Goal: Task Accomplishment & Management: Use online tool/utility

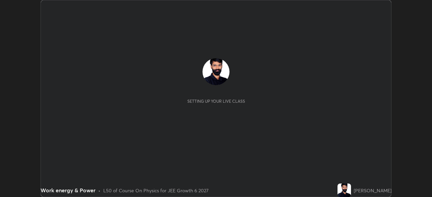
scroll to position [197, 431]
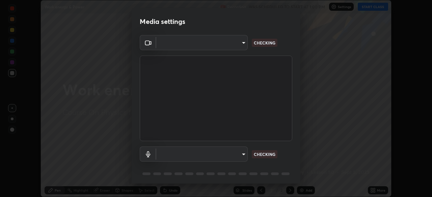
click at [225, 91] on video at bounding box center [216, 99] width 152 height 86
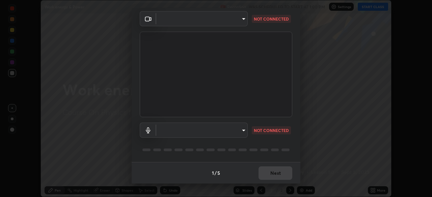
type input "a53310a234df4b057b32690b53123232dc133deb09eefe64642425bdc1747df1"
type input "communications"
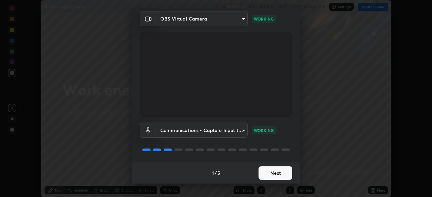
click at [270, 169] on button "Next" at bounding box center [275, 173] width 34 height 13
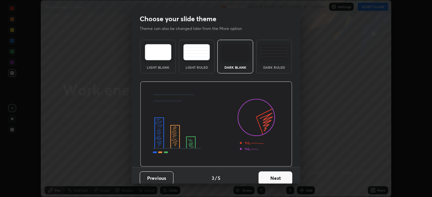
click at [267, 174] on button "Next" at bounding box center [275, 178] width 34 height 13
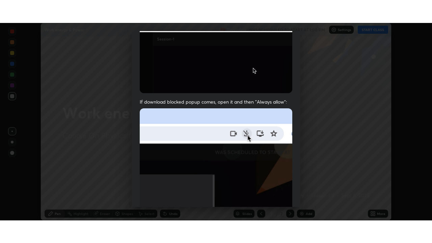
scroll to position [162, 0]
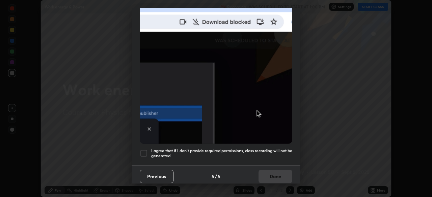
click at [142, 153] on div at bounding box center [144, 153] width 8 height 8
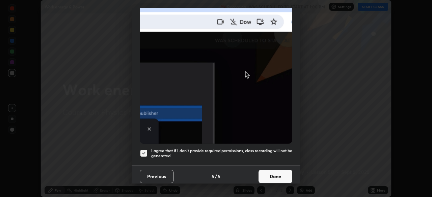
click at [274, 176] on button "Done" at bounding box center [275, 176] width 34 height 13
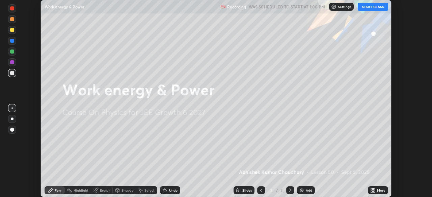
click at [304, 189] on div "Add" at bounding box center [306, 191] width 18 height 8
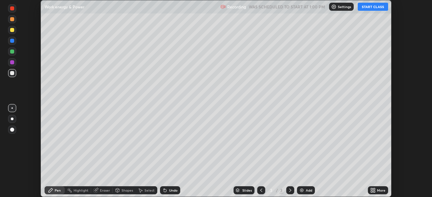
click at [374, 192] on icon at bounding box center [374, 192] width 2 height 2
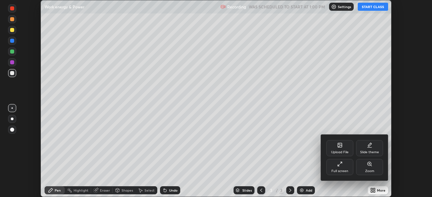
click at [343, 171] on div "Full screen" at bounding box center [339, 171] width 17 height 3
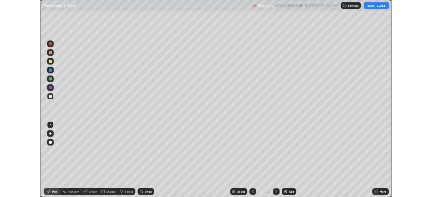
scroll to position [243, 432]
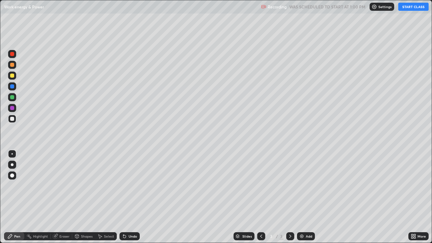
click at [410, 9] on button "START CLASS" at bounding box center [413, 7] width 30 height 8
click at [412, 8] on button "End Class" at bounding box center [414, 7] width 27 height 8
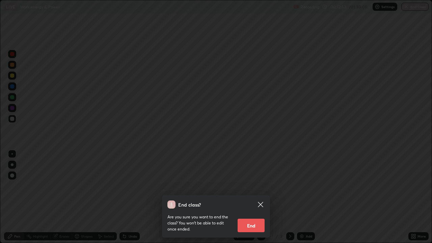
click at [255, 197] on button "End" at bounding box center [250, 225] width 27 height 13
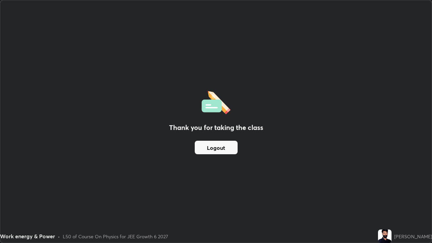
click at [225, 152] on button "Logout" at bounding box center [216, 147] width 43 height 13
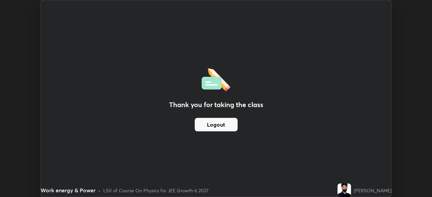
scroll to position [33534, 33300]
